Goal: Find specific page/section: Find specific page/section

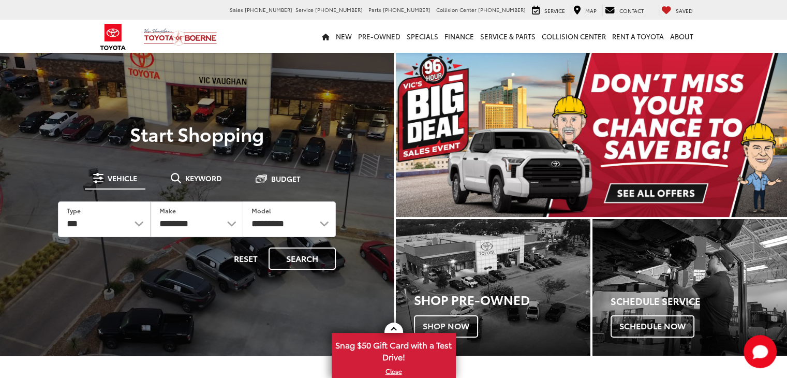
click at [387, 36] on link "Pre-Owned" at bounding box center [379, 36] width 49 height 33
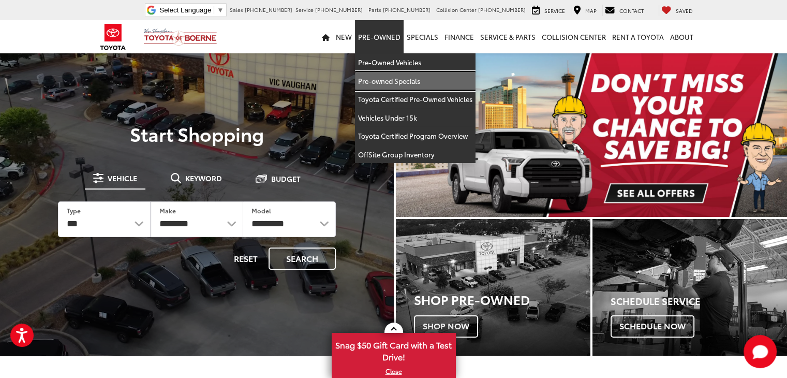
click at [404, 79] on link "Pre-owned Specials" at bounding box center [415, 81] width 121 height 19
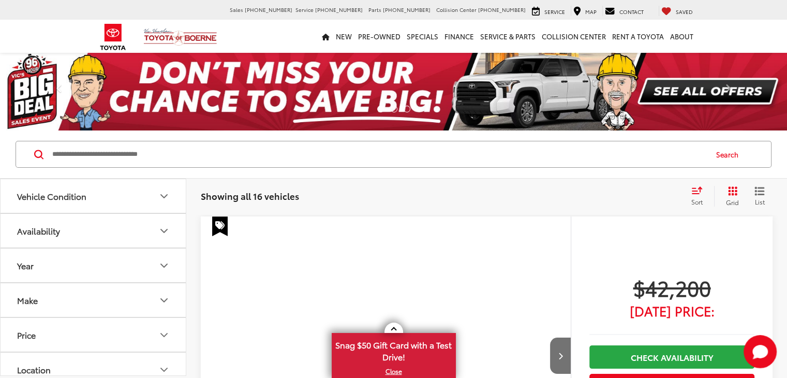
click at [99, 195] on button "Vehicle Condition" at bounding box center [94, 196] width 186 height 34
